Goal: Check status: Check status

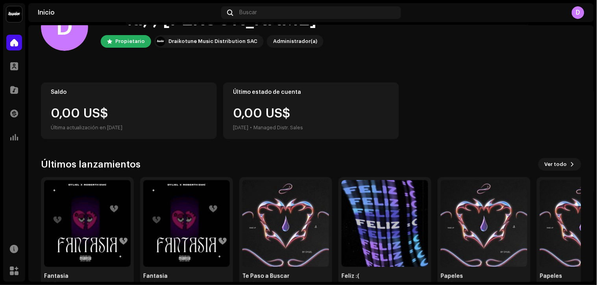
scroll to position [55, 0]
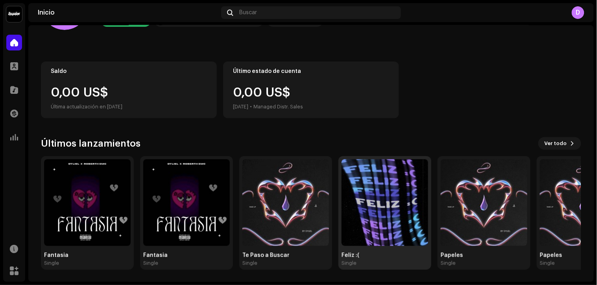
click at [409, 168] on img at bounding box center [385, 202] width 87 height 87
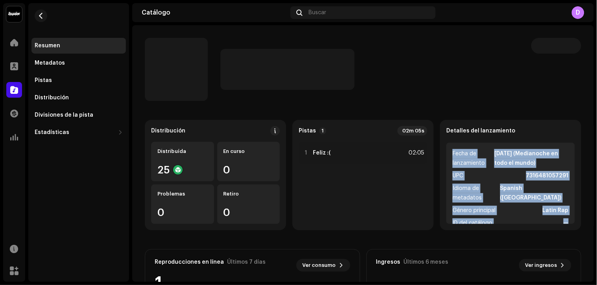
drag, startPoint x: 597, startPoint y: 108, endPoint x: 596, endPoint y: 118, distance: 9.9
click at [596, 118] on div "D'Liel Inicio Perfil Catálogo Transacciones Estadísticas Recursos Mercado Resum…" at bounding box center [298, 142] width 597 height 285
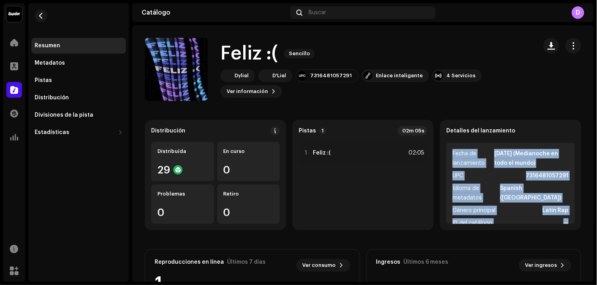
drag, startPoint x: 596, startPoint y: 89, endPoint x: 594, endPoint y: 152, distance: 63.0
click at [594, 152] on div "D'Liel Inicio Perfil Catálogo Transacciones Estadísticas Recursos Mercado Resum…" at bounding box center [298, 142] width 597 height 285
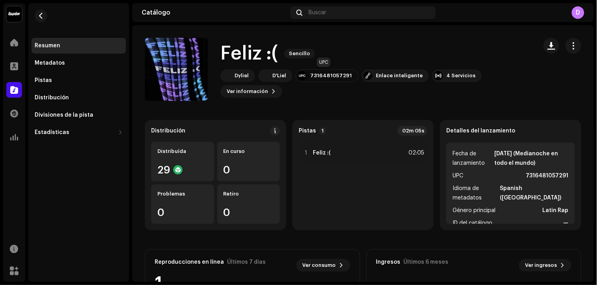
click at [329, 75] on div "7316481057291" at bounding box center [331, 75] width 42 height 6
copy div "7316481057291"
click at [372, 100] on div "Feliz :( Sencillo Dyliel D'Liel 7316481057291 Enlace inteligente 4 Servicios Ve…" at bounding box center [338, 69] width 386 height 63
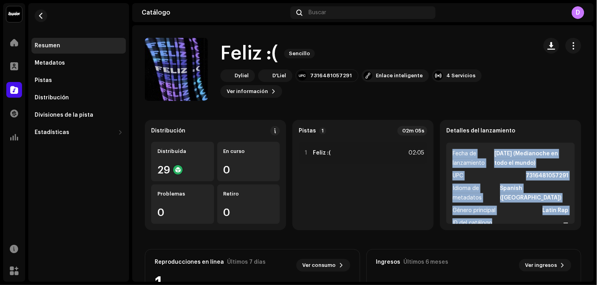
scroll to position [10, 0]
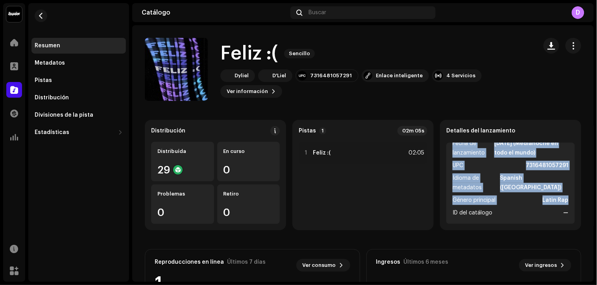
drag, startPoint x: 449, startPoint y: 151, endPoint x: 564, endPoint y: 203, distance: 125.9
click at [564, 203] on ul "Fecha de lanzamiento [DATE] (Medianoche en todo el mundo) UPC 7316481057291 Idi…" at bounding box center [510, 182] width 129 height 81
copy ul "Fecha de lanzamiento [DATE] (Medianoche en todo el mundo) UPC 7316481057291 Idi…"
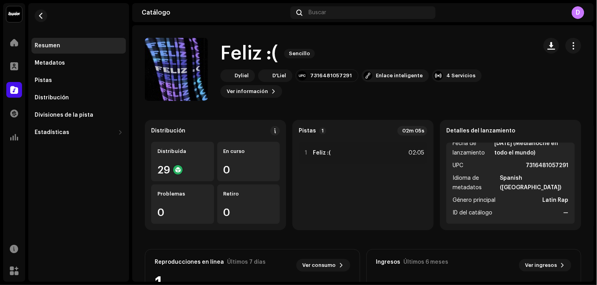
click at [441, 45] on div "Feliz :( [GEOGRAPHIC_DATA]" at bounding box center [375, 53] width 311 height 25
click at [11, 39] on span at bounding box center [14, 42] width 8 height 6
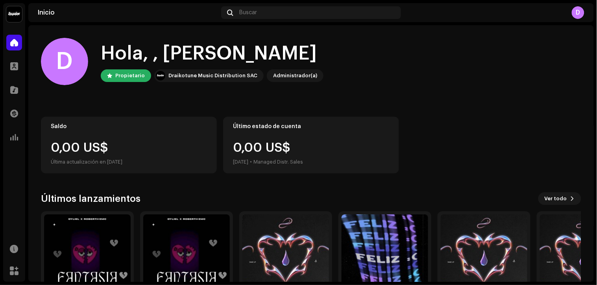
drag, startPoint x: 597, startPoint y: 100, endPoint x: 594, endPoint y: 104, distance: 4.9
click at [594, 104] on div "D'Liel Inicio Perfil Catálogo Transacciones Estadísticas Recursos Mercado Inici…" at bounding box center [298, 142] width 597 height 285
